Goal: Task Accomplishment & Management: Use online tool/utility

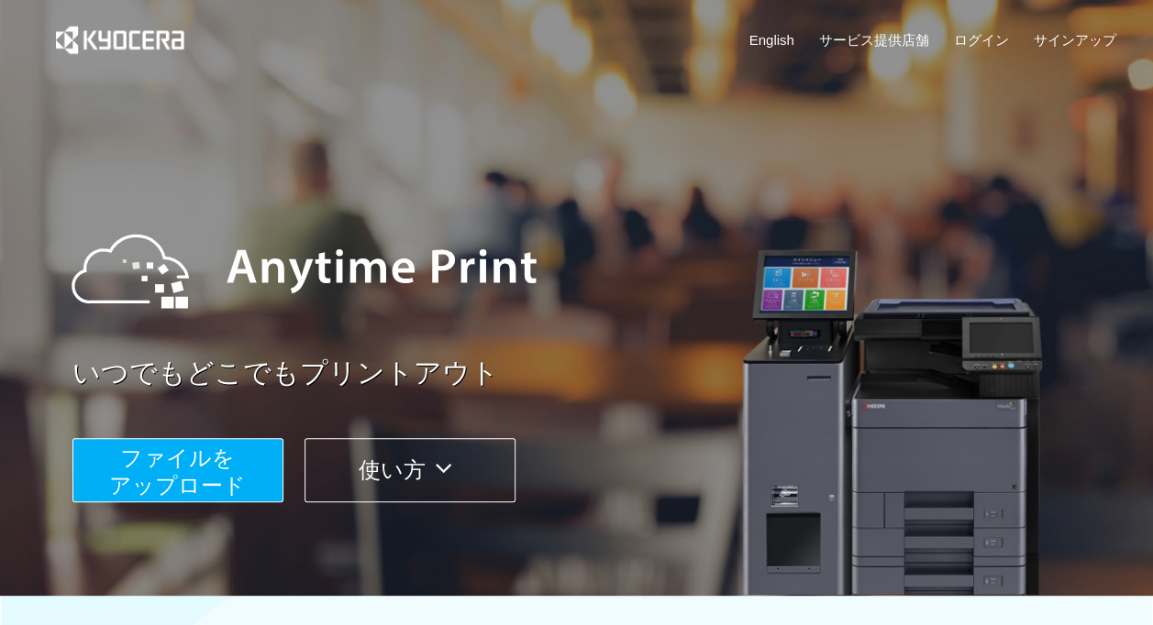
drag, startPoint x: 0, startPoint y: 0, endPoint x: 414, endPoint y: 486, distance: 638.7
click at [414, 486] on button "使い方" at bounding box center [409, 470] width 211 height 64
click at [213, 491] on span "ファイルを ​​アップロード" at bounding box center [177, 472] width 137 height 52
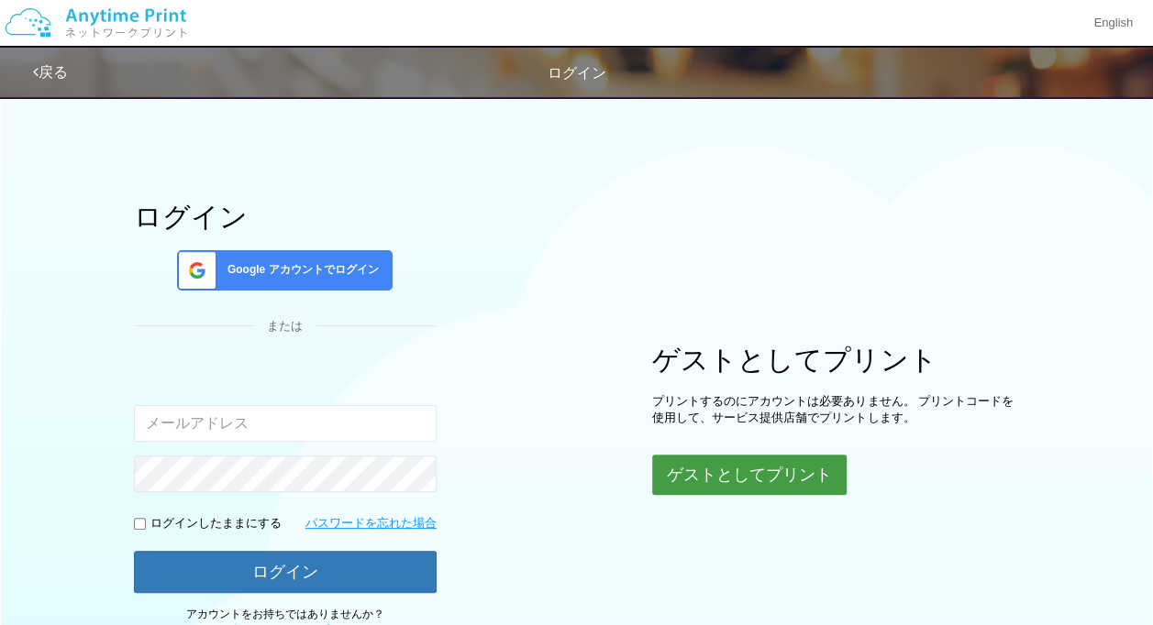
click at [688, 482] on button "ゲストとしてプリント" at bounding box center [749, 475] width 194 height 40
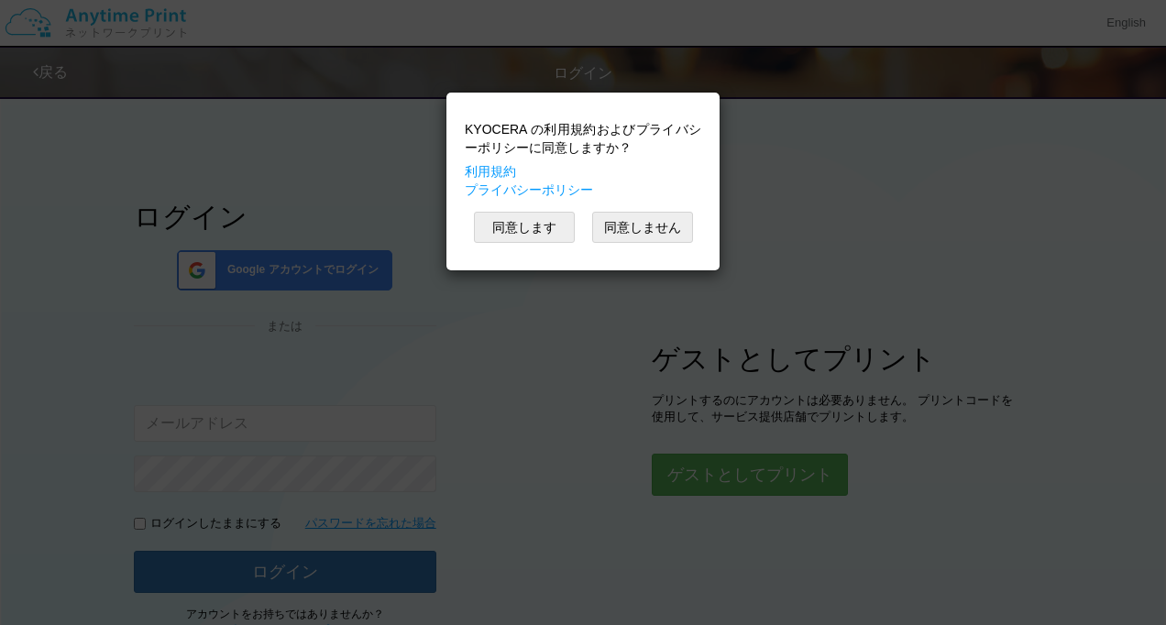
click at [535, 168] on div "KYOCERA の利用規約およびプライバシーポリシーに同意しますか？ 利用規約 プライバシーポリシー" at bounding box center [583, 159] width 237 height 79
click at [532, 214] on button "同意します" at bounding box center [524, 227] width 101 height 31
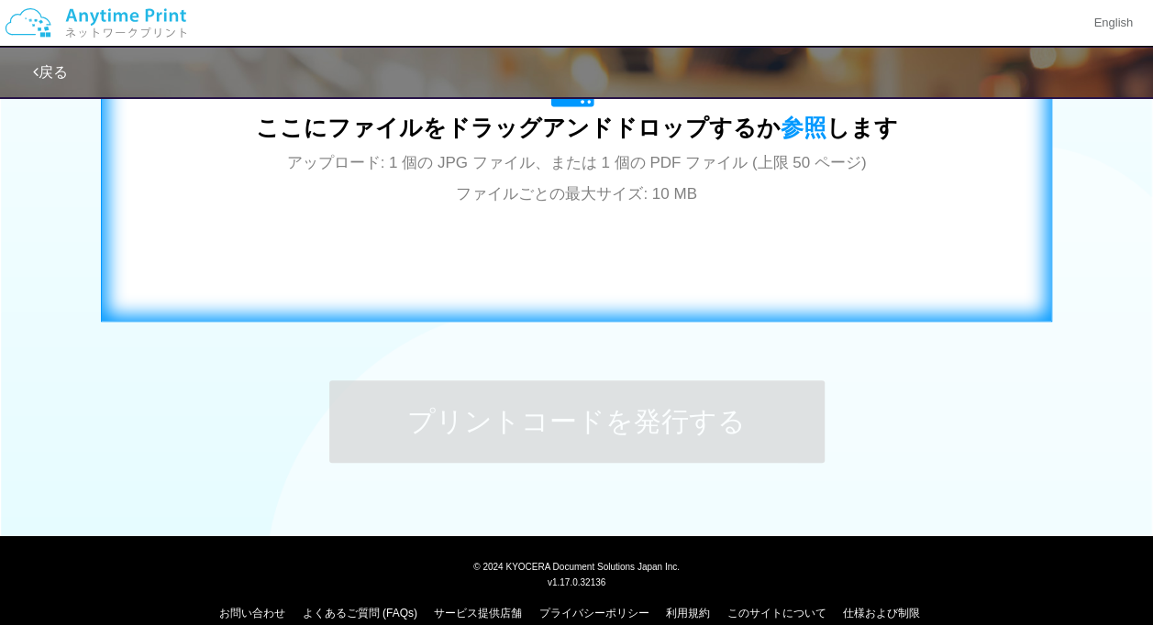
scroll to position [341, 0]
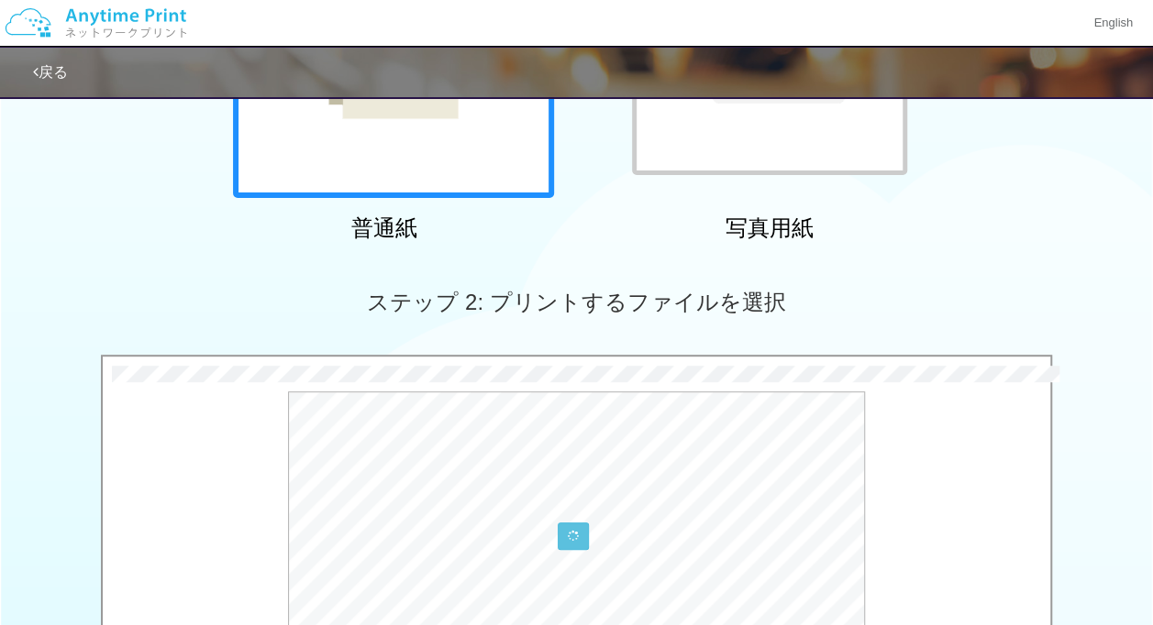
drag, startPoint x: 43, startPoint y: 237, endPoint x: 66, endPoint y: 240, distance: 23.1
click at [43, 237] on div "普通紙 写真用紙" at bounding box center [576, 63] width 1153 height 372
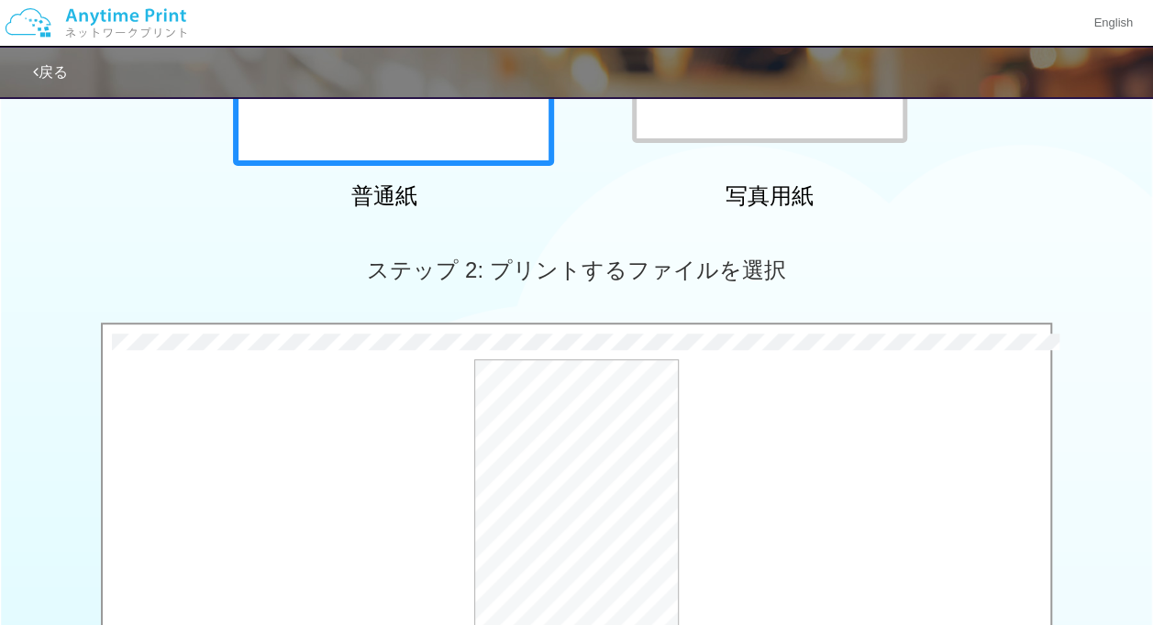
scroll to position [768, 0]
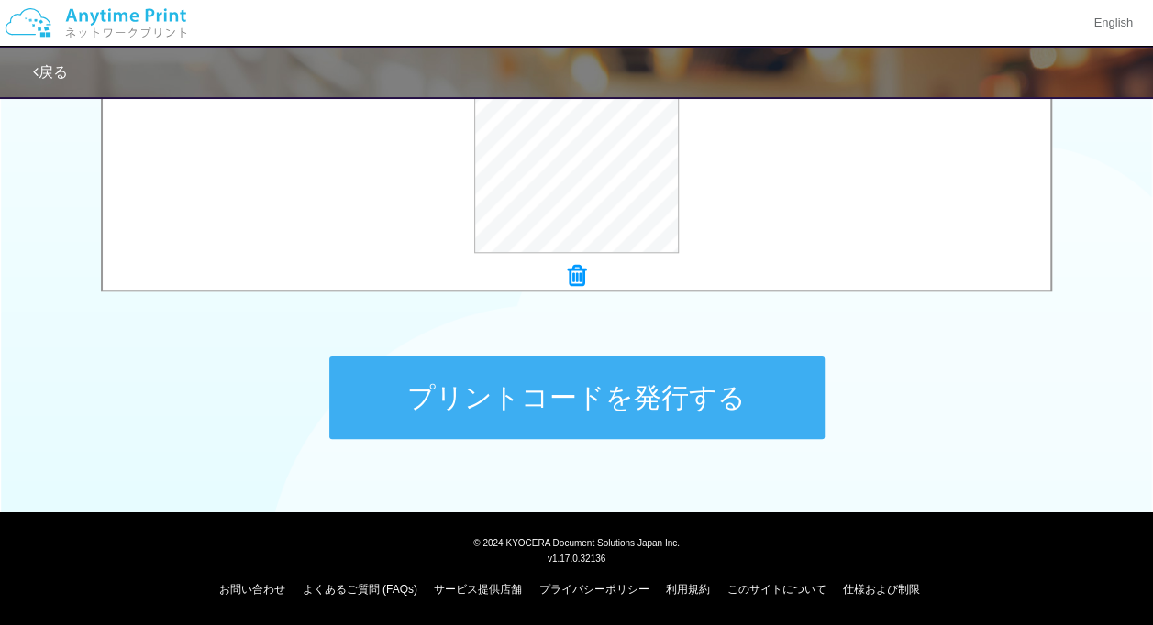
click at [695, 391] on button "プリントコードを発行する" at bounding box center [576, 398] width 495 height 83
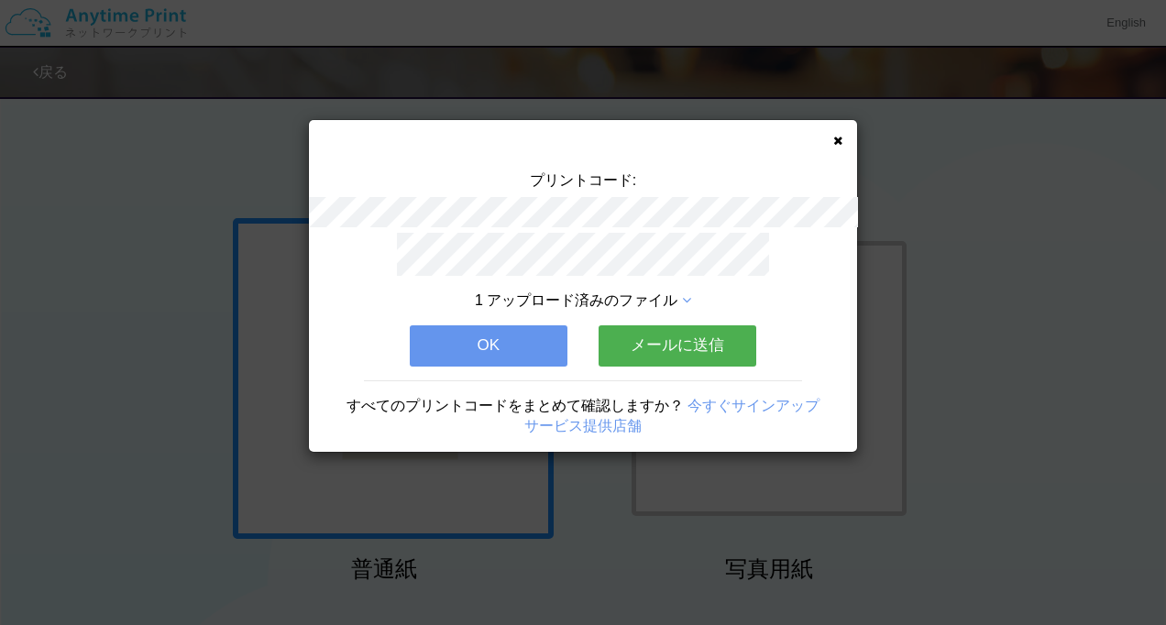
click at [477, 350] on button "OK" at bounding box center [489, 346] width 158 height 40
